Goal: Transaction & Acquisition: Purchase product/service

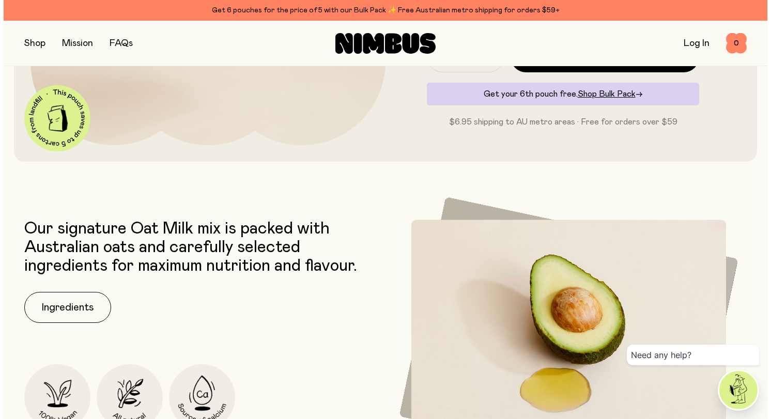
scroll to position [730, 0]
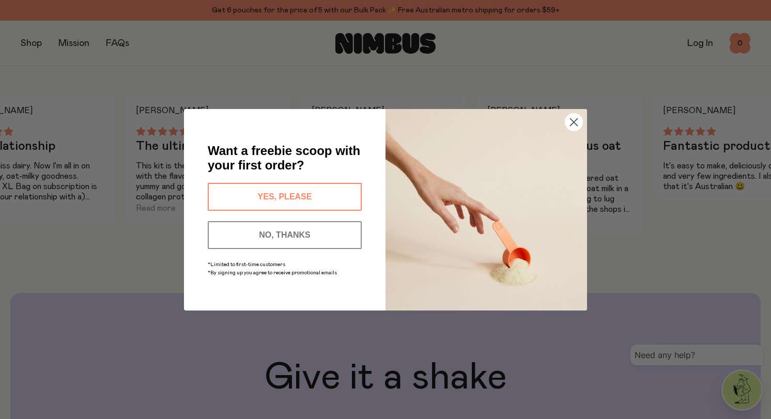
click at [580, 125] on circle "Close dialog" at bounding box center [573, 121] width 17 height 17
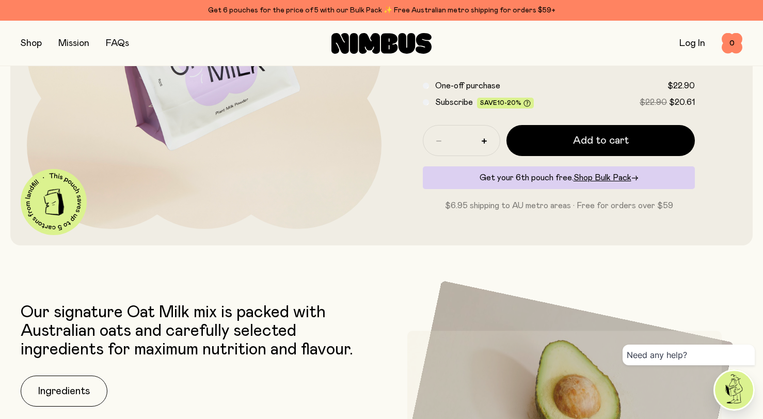
scroll to position [0, 0]
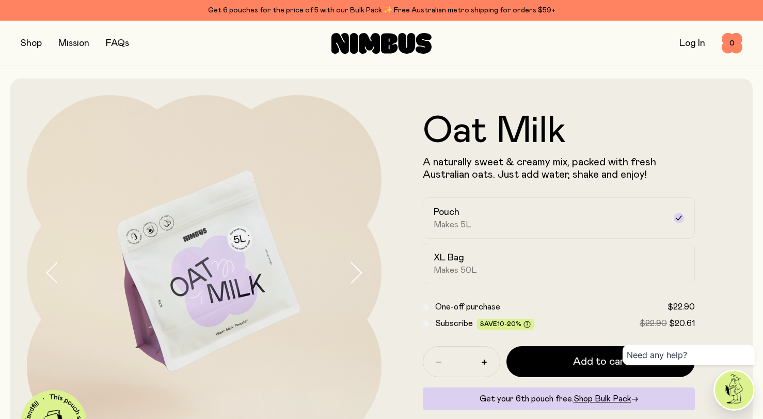
click at [112, 45] on link "FAQs" at bounding box center [117, 43] width 23 height 9
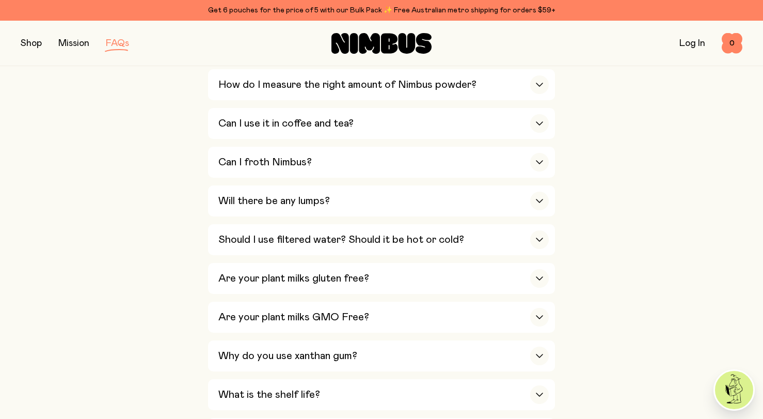
scroll to position [504, 0]
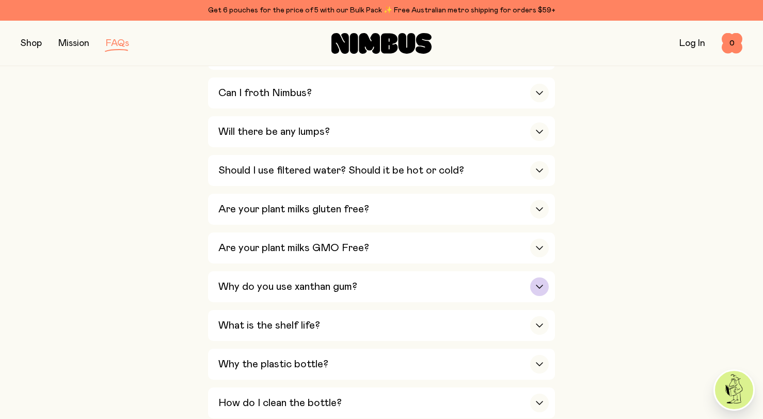
click at [424, 271] on div "Why do you use xanthan gum?" at bounding box center [383, 286] width 331 height 31
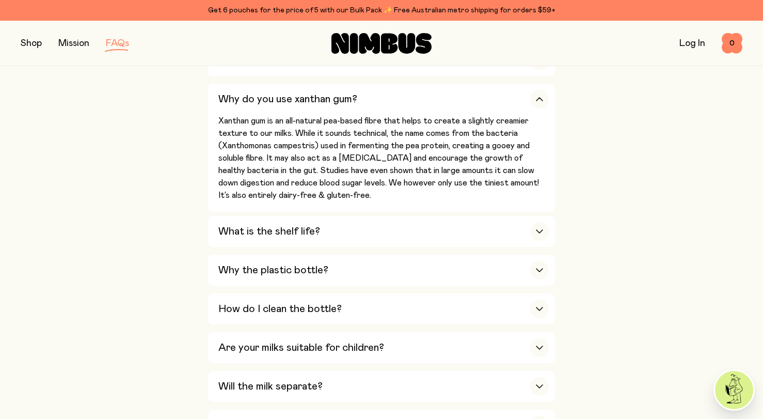
scroll to position [694, 0]
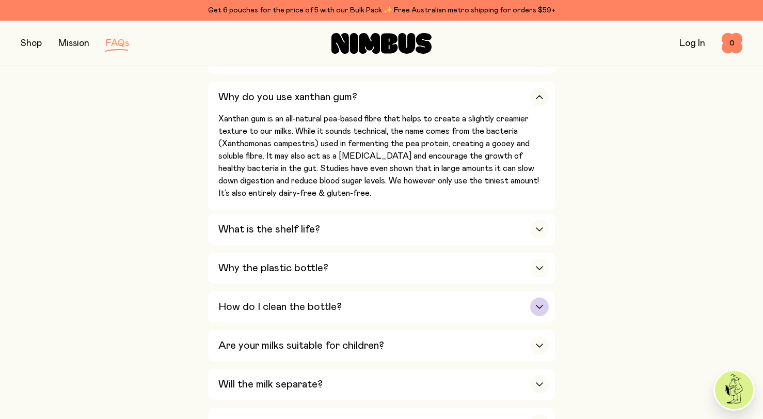
click at [404, 291] on div "How do I clean the bottle?" at bounding box center [383, 306] width 331 height 31
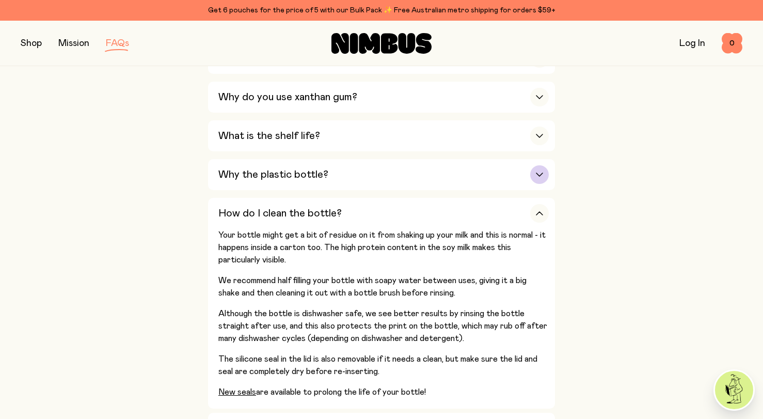
click at [390, 159] on div "Why the plastic bottle?" at bounding box center [383, 174] width 331 height 31
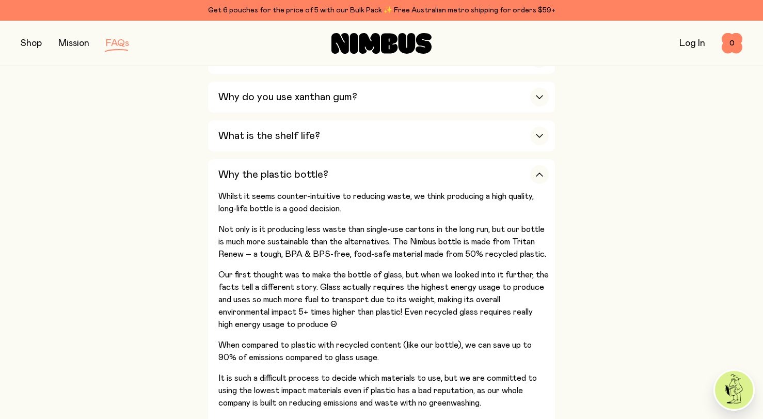
scroll to position [0, 0]
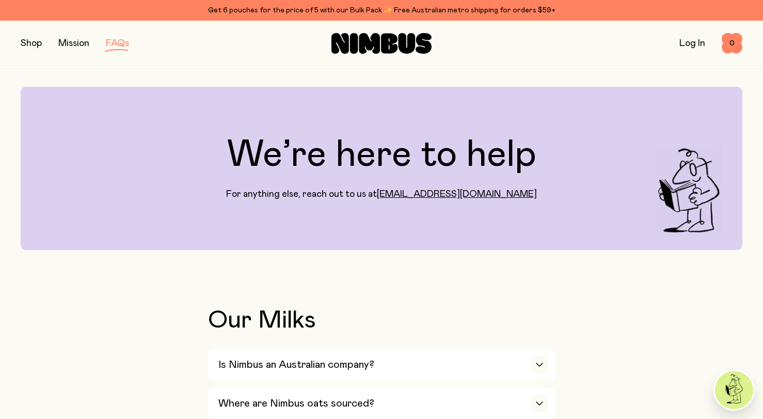
click at [66, 41] on link "Mission" at bounding box center [73, 43] width 31 height 9
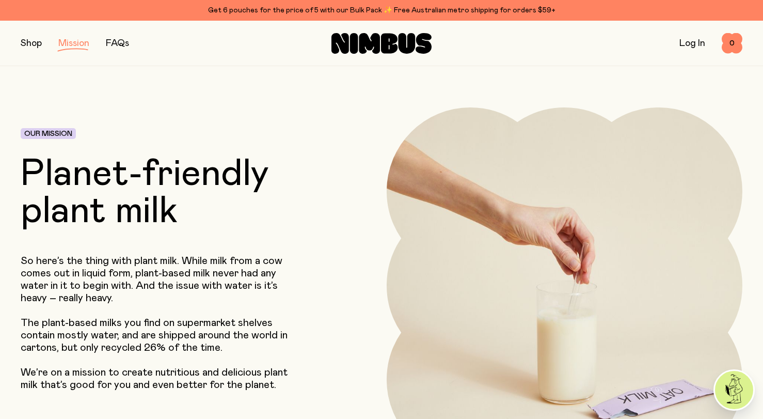
click at [30, 45] on button "button" at bounding box center [31, 43] width 21 height 14
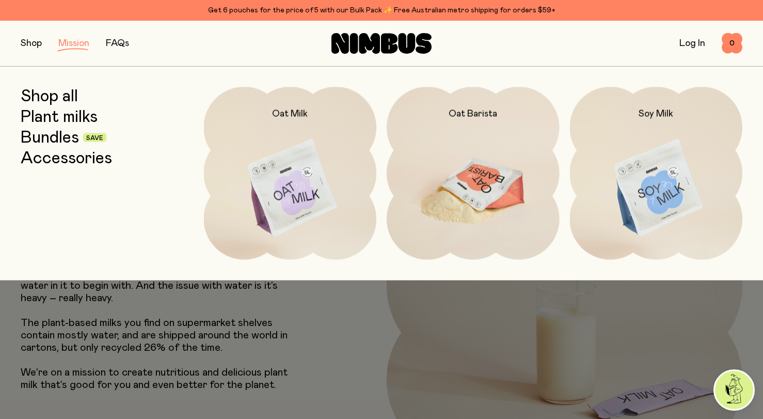
click at [493, 115] on h2 "Oat Barista" at bounding box center [473, 113] width 49 height 12
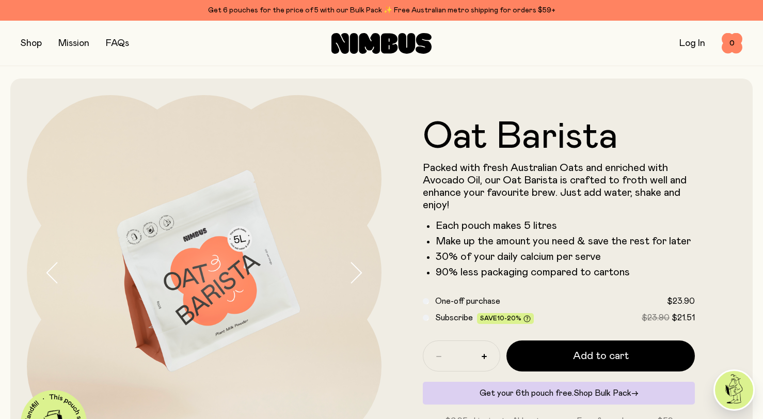
click at [594, 394] on span "Shop Bulk Pack" at bounding box center [603, 393] width 58 height 8
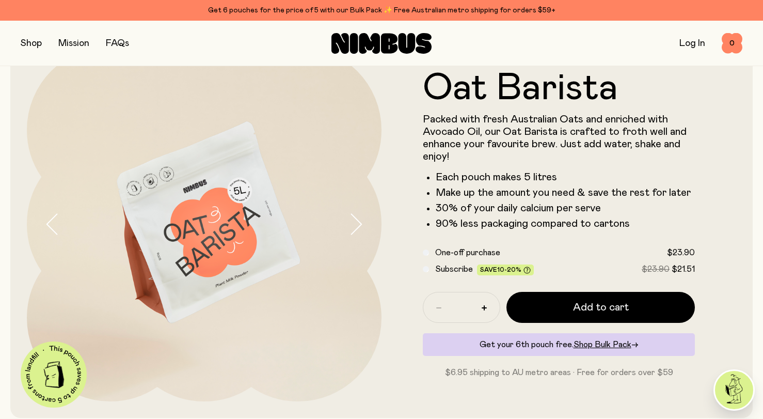
scroll to position [112, 0]
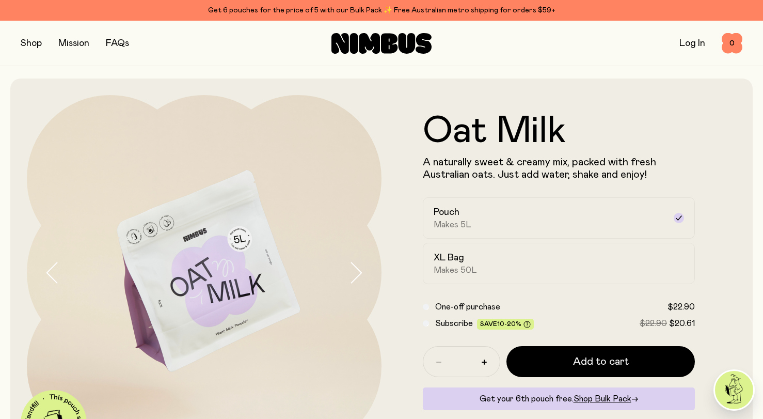
click at [113, 55] on div "Shop Mission FAQs Log In 0 0" at bounding box center [382, 43] width 722 height 45
click at [119, 41] on link "FAQs" at bounding box center [117, 43] width 23 height 9
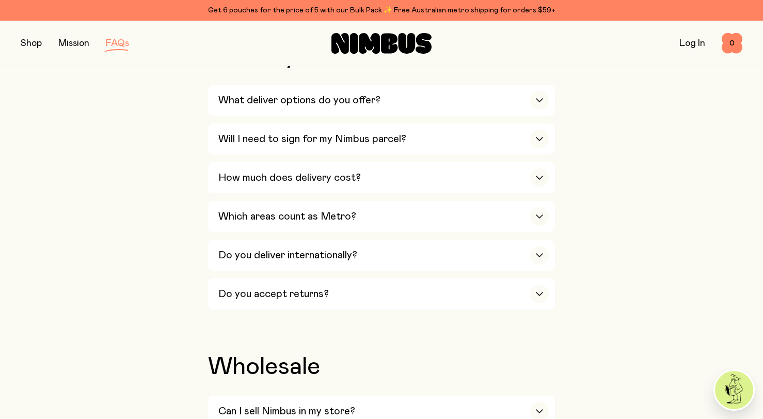
scroll to position [1587, 0]
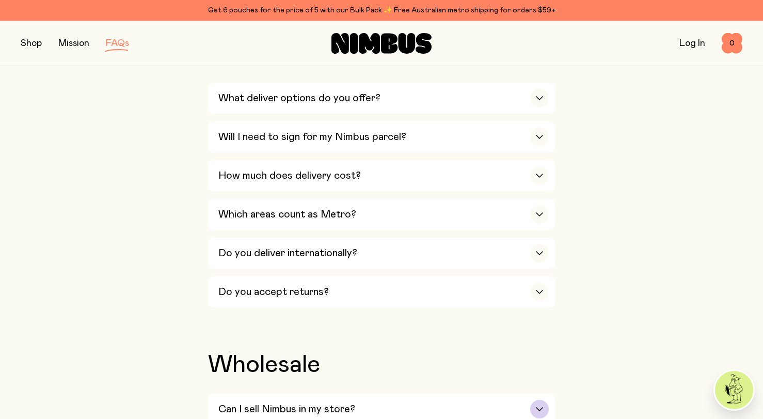
click at [315, 394] on div "Can I sell Nimbus in my store?" at bounding box center [383, 409] width 331 height 31
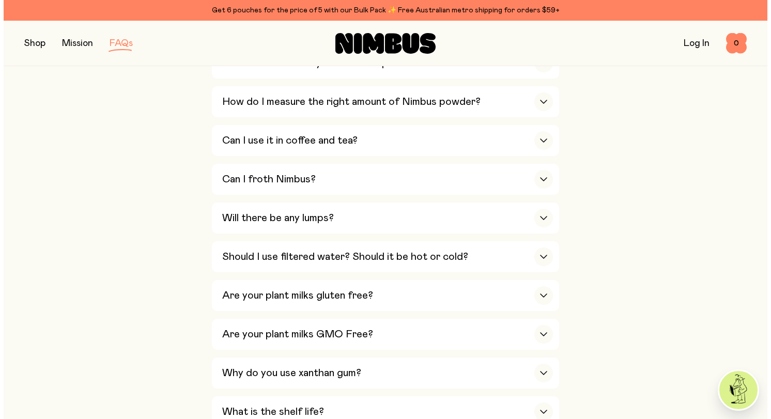
scroll to position [0, 0]
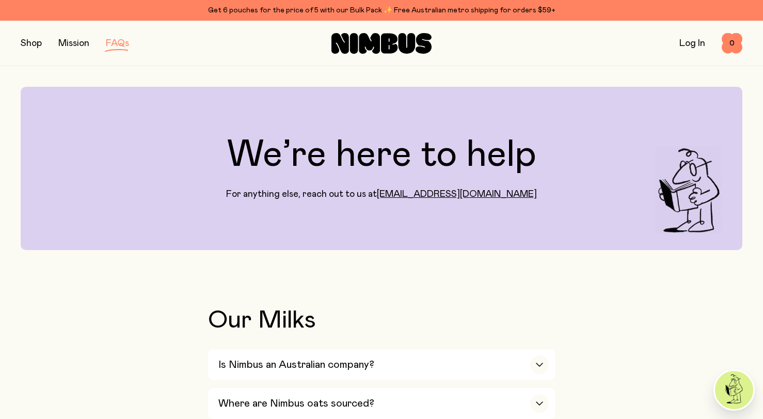
click at [36, 44] on button "button" at bounding box center [31, 43] width 21 height 14
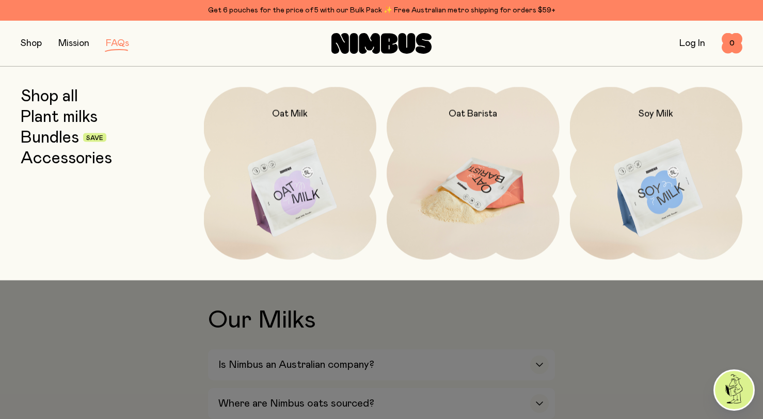
click at [462, 181] on img at bounding box center [473, 188] width 173 height 203
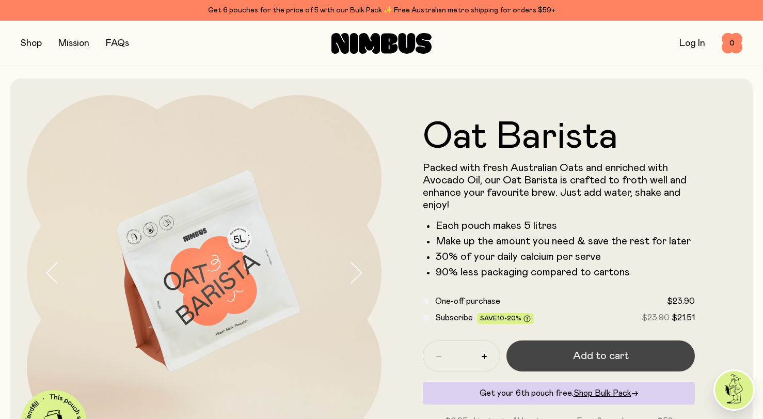
click at [577, 364] on button "Add to cart" at bounding box center [601, 355] width 189 height 31
